Goal: Task Accomplishment & Management: Manage account settings

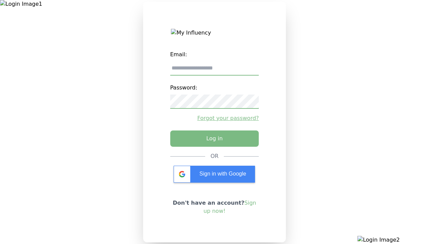
click at [214, 71] on input "email" at bounding box center [214, 68] width 89 height 14
type input "**********"
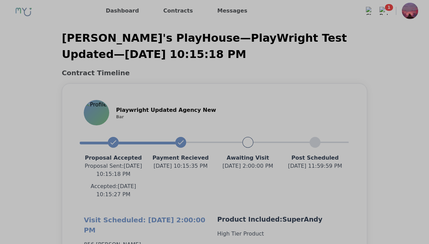
scroll to position [606, 0]
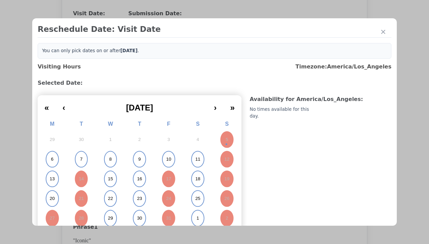
click at [52, 159] on abbr "6" at bounding box center [52, 159] width 2 height 6
click at [108, 153] on div "Update Submission Date" at bounding box center [108, 152] width 56 height 7
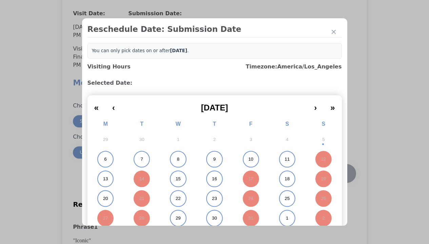
click at [104, 159] on abbr "6" at bounding box center [105, 159] width 2 height 6
click at [332, 174] on div "Submit Date Change" at bounding box center [333, 174] width 34 height 14
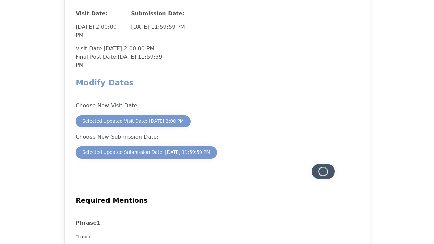
scroll to position [596, 0]
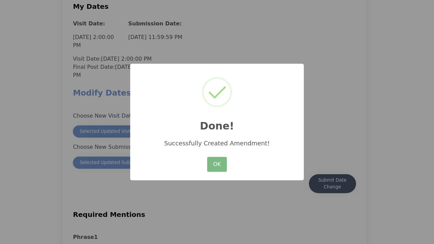
click at [217, 165] on button "OK" at bounding box center [217, 164] width 20 height 15
